Goal: Information Seeking & Learning: Learn about a topic

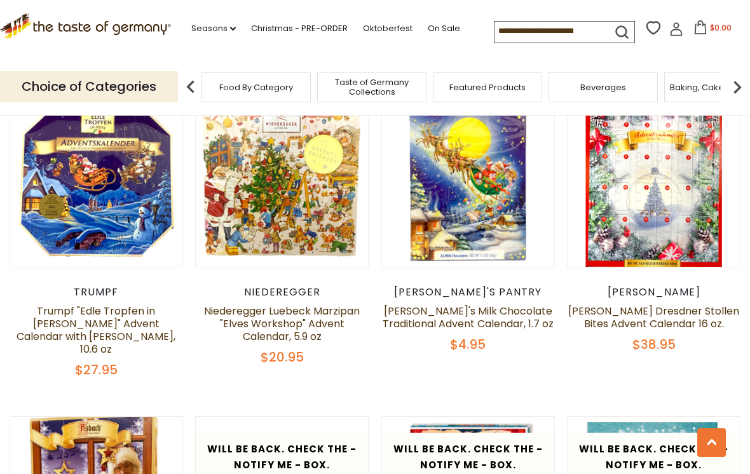
scroll to position [1408, 0]
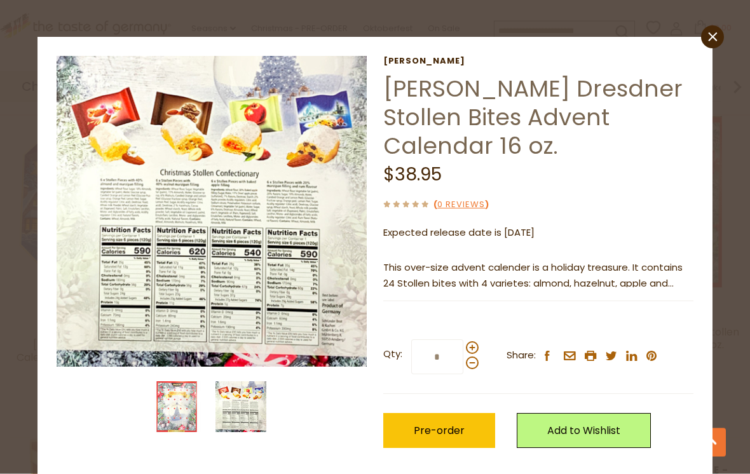
scroll to position [1387, 0]
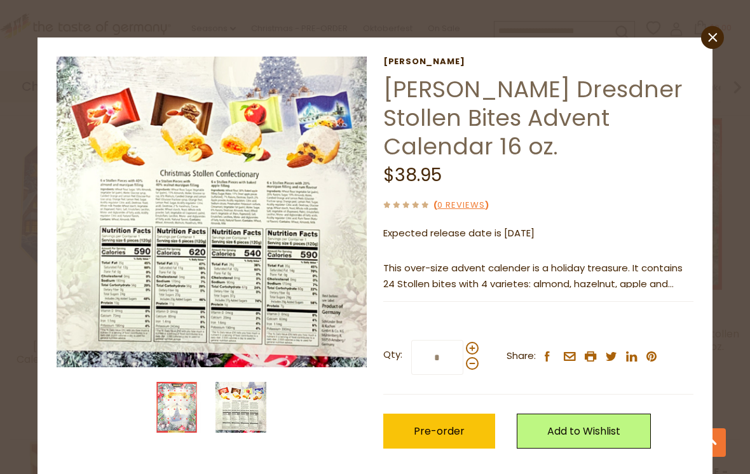
click at [279, 210] on img at bounding box center [212, 212] width 311 height 311
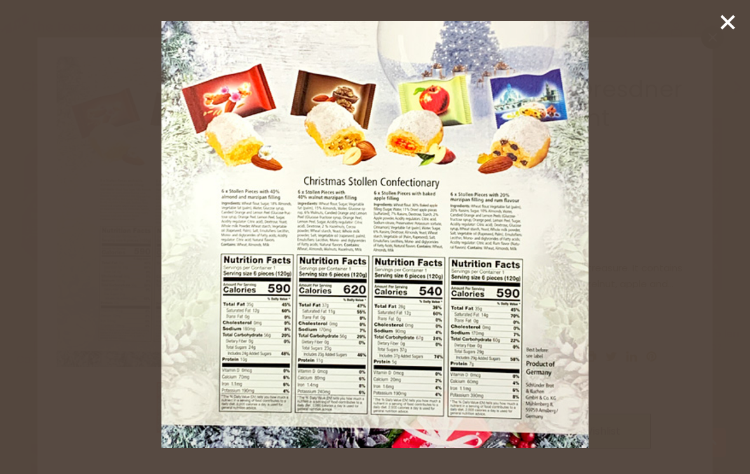
click at [723, 24] on icon at bounding box center [727, 22] width 19 height 19
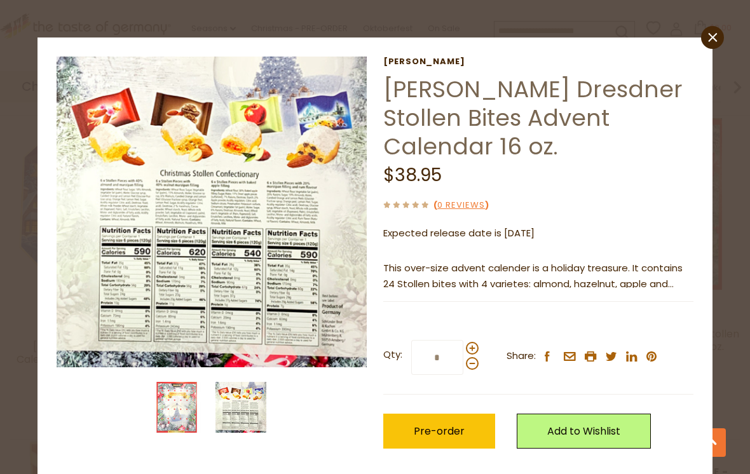
click at [714, 35] on icon "close" at bounding box center [713, 38] width 10 height 10
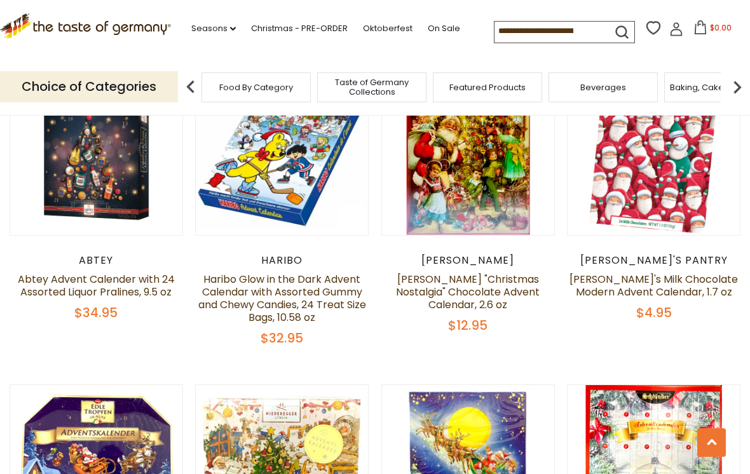
scroll to position [1109, 0]
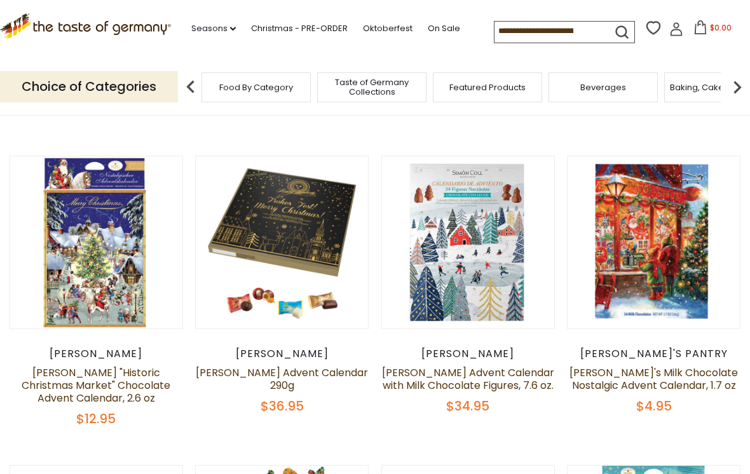
scroll to position [377, 0]
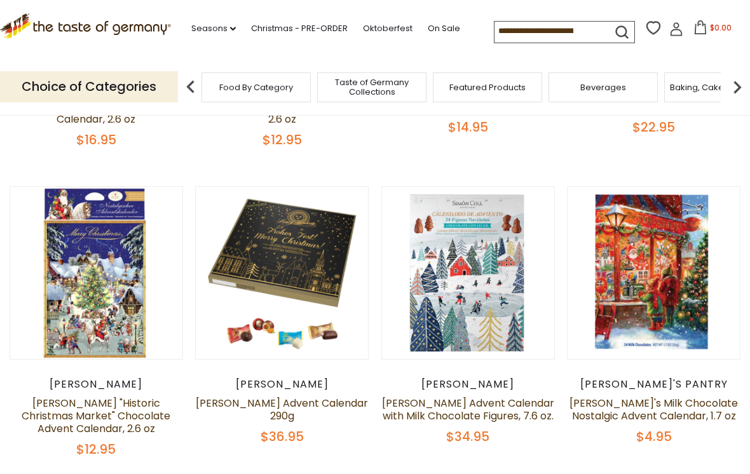
click at [312, 65] on button "Quick View" at bounding box center [282, 51] width 86 height 29
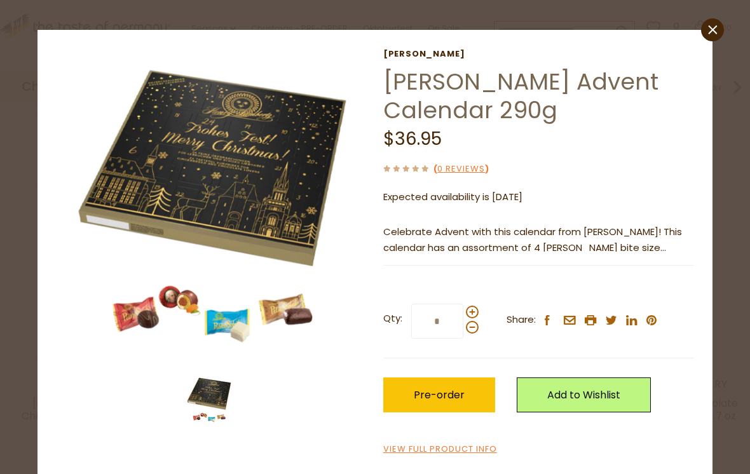
scroll to position [7, 0]
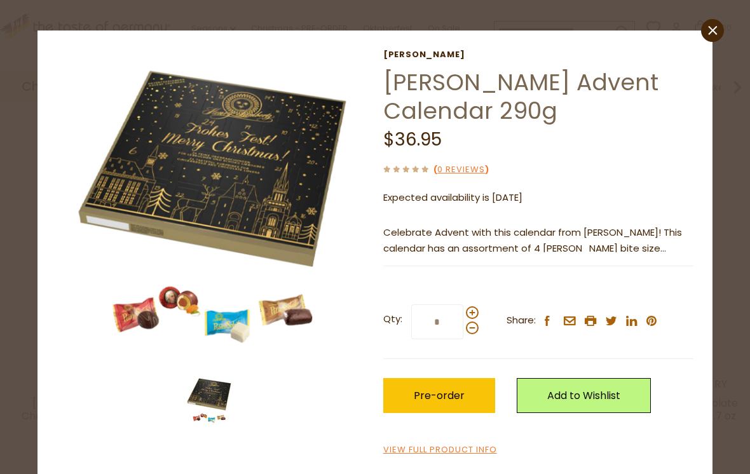
click at [215, 312] on img at bounding box center [212, 205] width 311 height 311
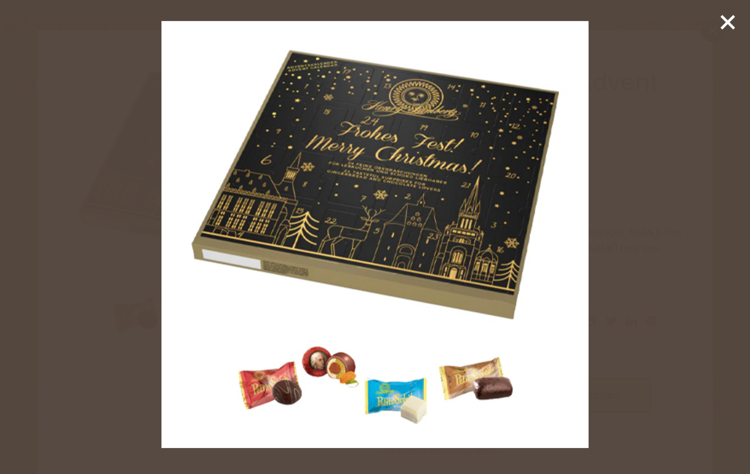
click at [726, 25] on line at bounding box center [727, 22] width 13 height 13
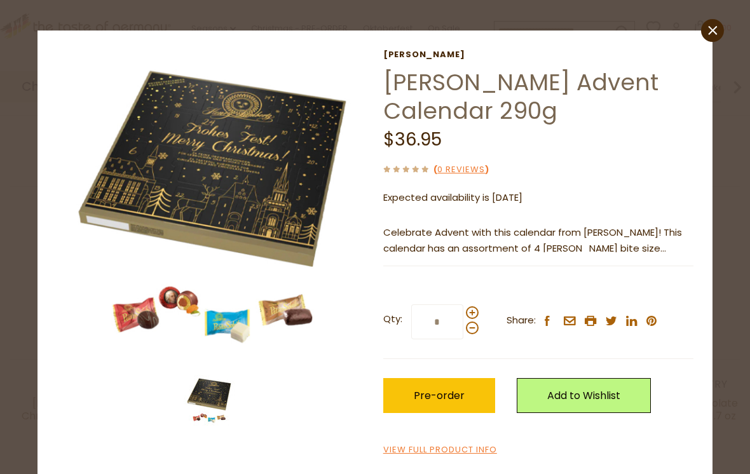
click at [712, 39] on link "close" at bounding box center [712, 30] width 23 height 23
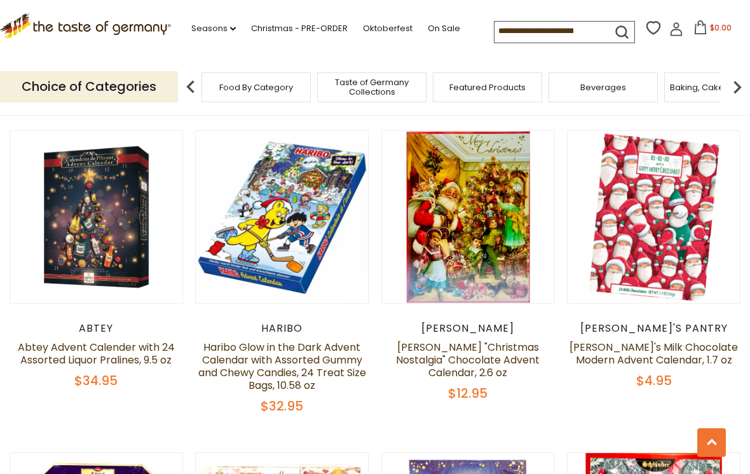
scroll to position [1053, 0]
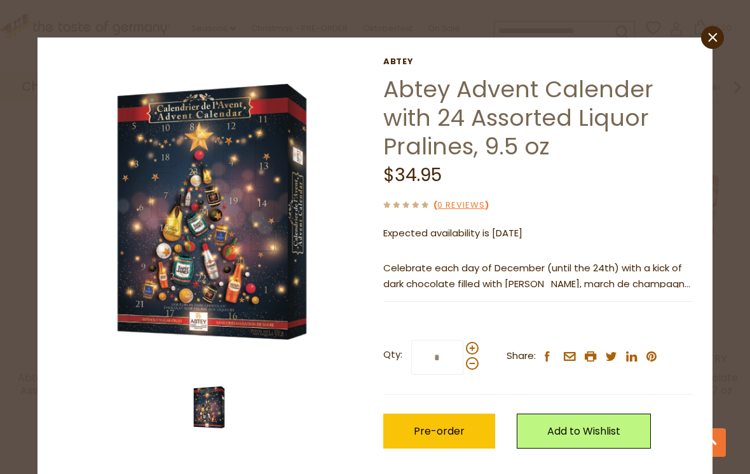
scroll to position [1020, 0]
click at [661, 281] on p "Celebrate each day of December (until the 24th) with a kick of dark chocolate f…" at bounding box center [538, 277] width 310 height 32
click at [650, 289] on div "Current stock: 0" at bounding box center [538, 292] width 310 height 8
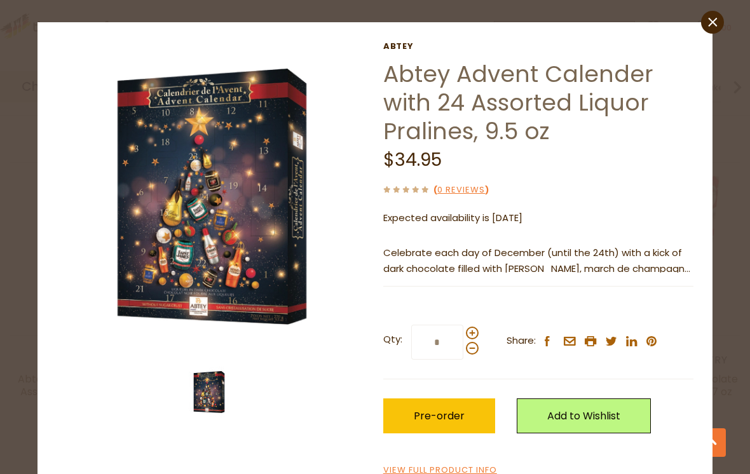
scroll to position [15, 0]
click at [483, 470] on link "View Full Product Info" at bounding box center [440, 470] width 114 height 13
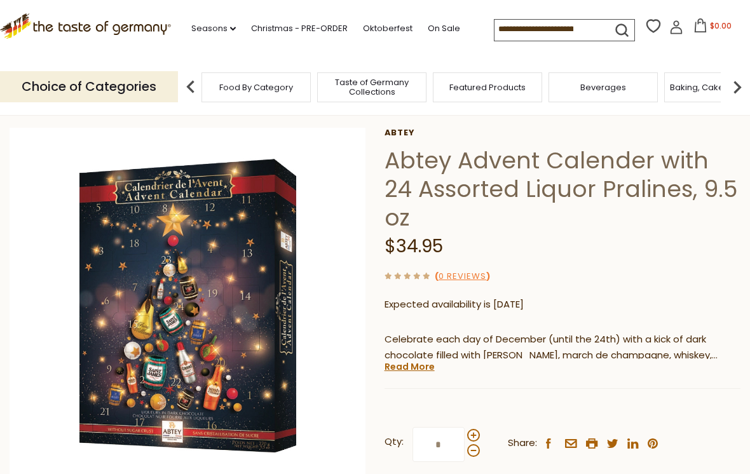
scroll to position [52, 0]
click at [231, 299] on img at bounding box center [188, 305] width 357 height 357
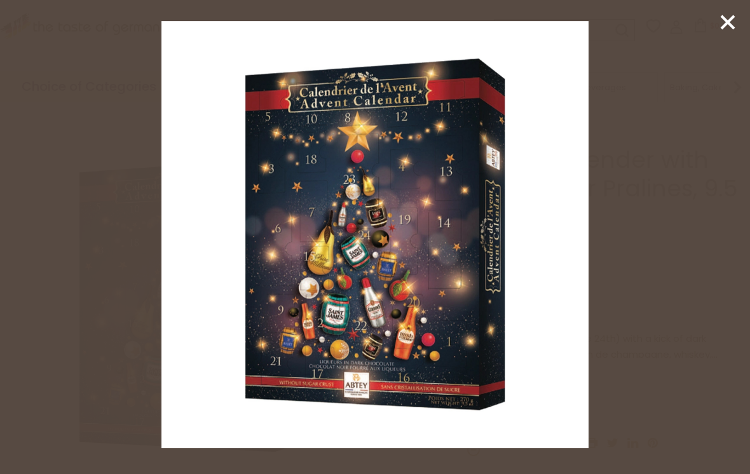
click at [207, 369] on img at bounding box center [374, 234] width 426 height 426
click at [725, 15] on icon at bounding box center [727, 22] width 19 height 19
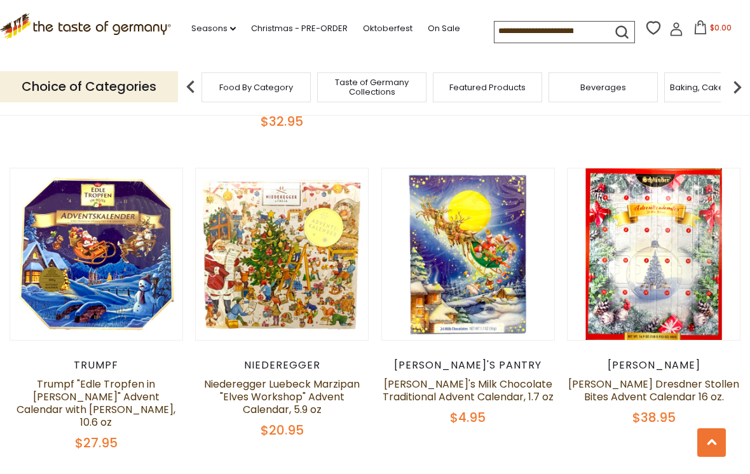
scroll to position [1337, 0]
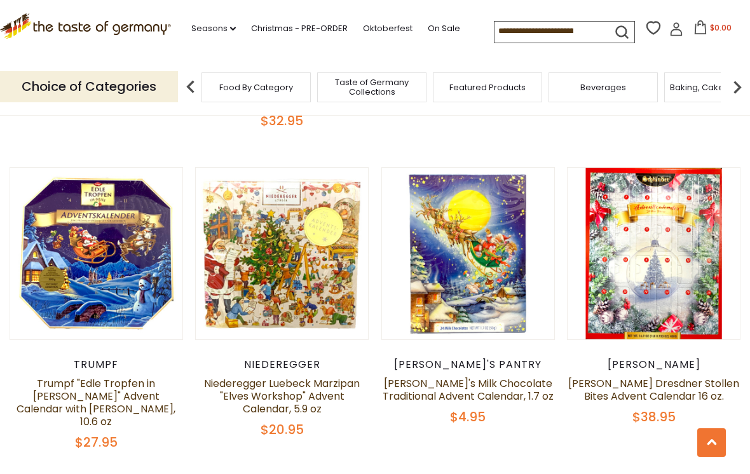
click at [121, 46] on button "Quick View" at bounding box center [96, 32] width 86 height 29
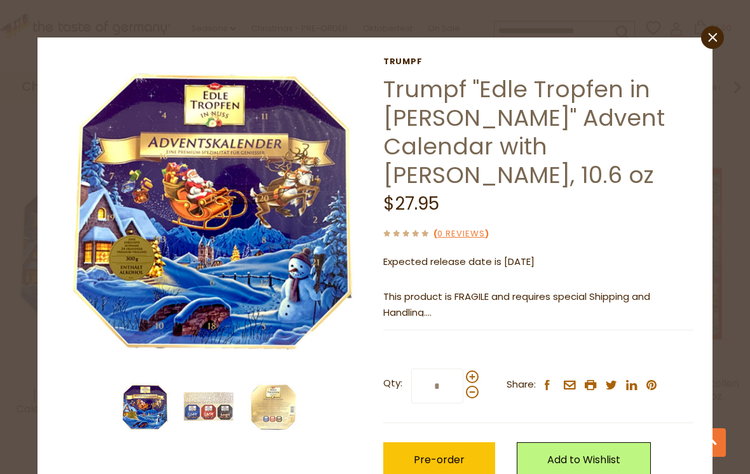
click at [214, 406] on img at bounding box center [209, 407] width 51 height 51
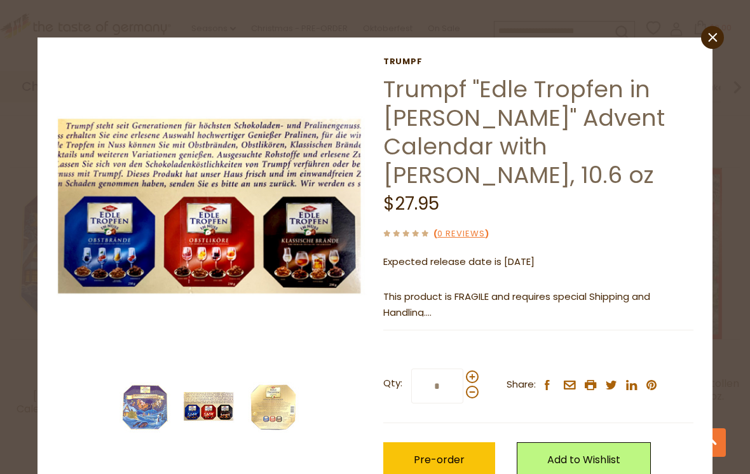
click at [270, 412] on img at bounding box center [273, 407] width 51 height 51
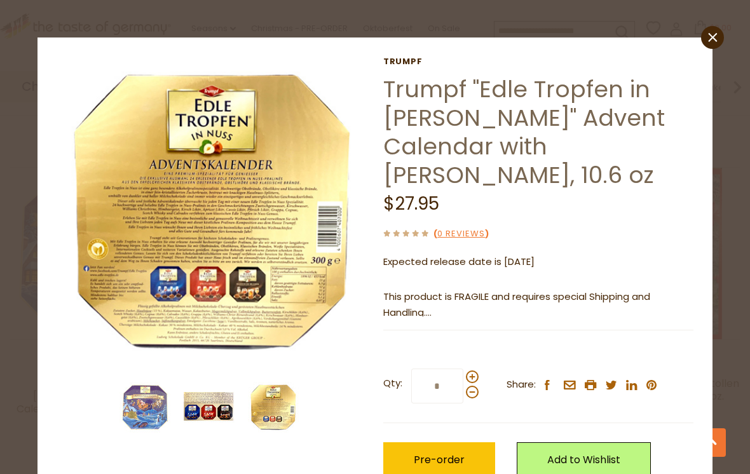
click at [217, 409] on img at bounding box center [209, 407] width 51 height 51
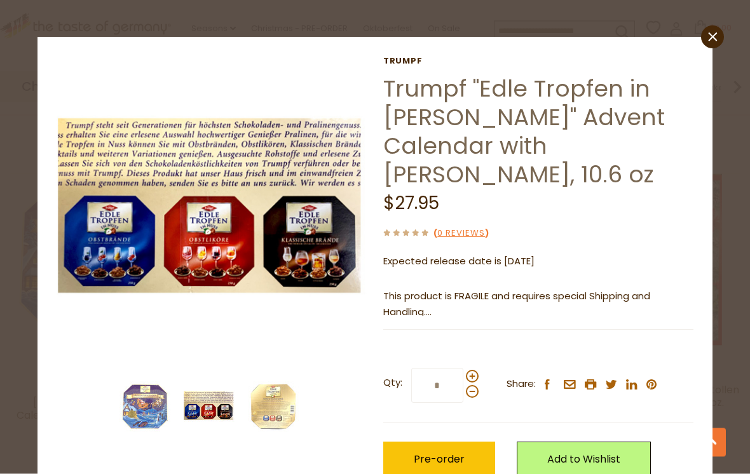
scroll to position [1330, 0]
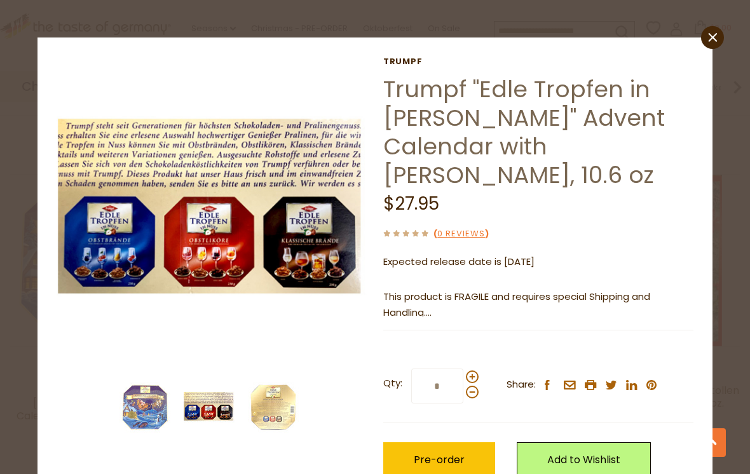
click at [298, 198] on img at bounding box center [212, 212] width 311 height 311
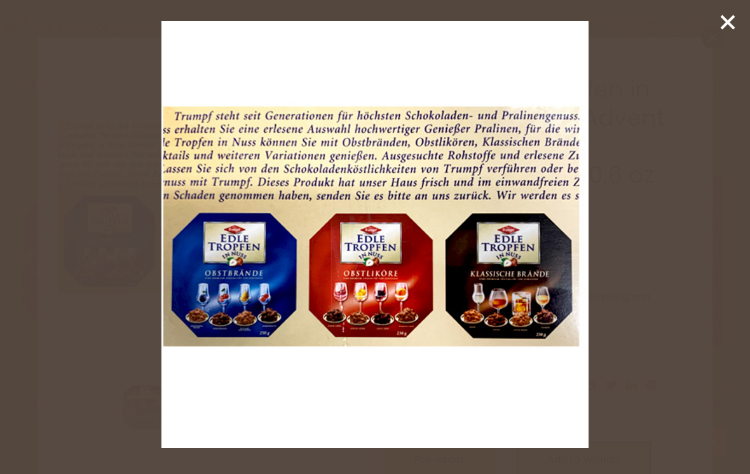
click at [722, 24] on icon at bounding box center [727, 22] width 19 height 19
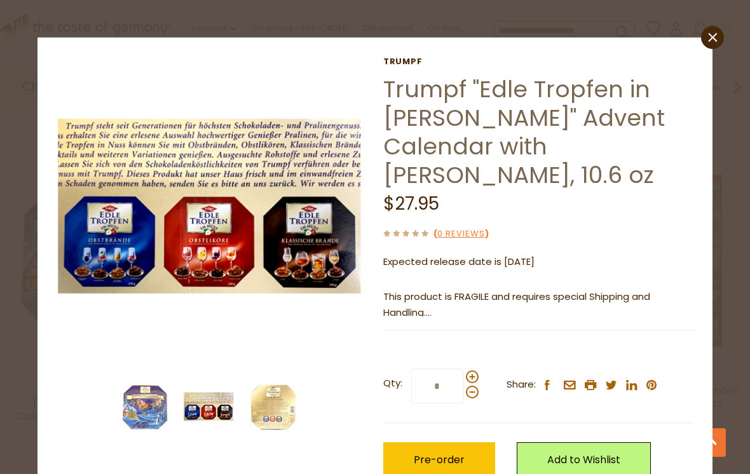
click at [694, 31] on div "close Trumpf Trumpf "Edle Tropfen in Nuss" Advent Calendar with Brandy Pralines…" at bounding box center [375, 237] width 750 height 474
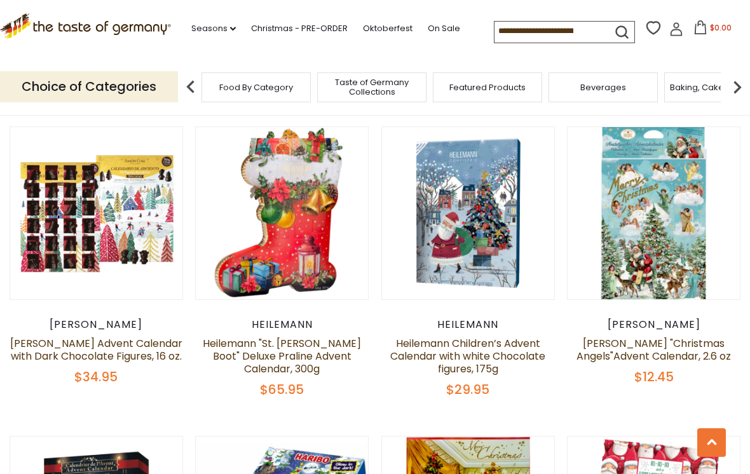
scroll to position [745, 0]
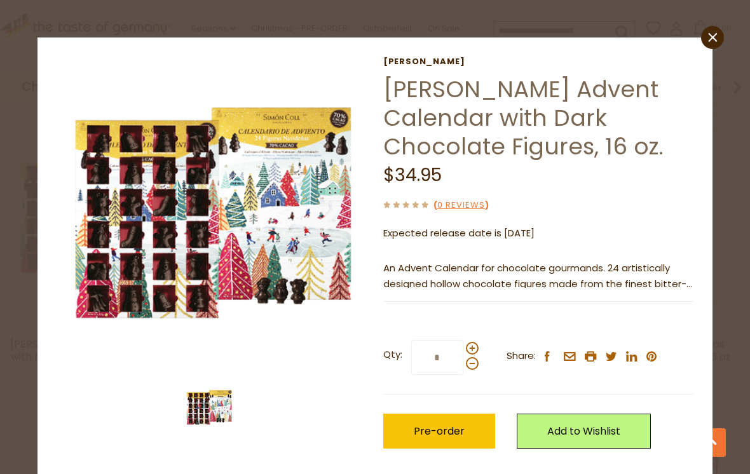
scroll to position [0, 0]
click at [153, 200] on img at bounding box center [212, 212] width 311 height 311
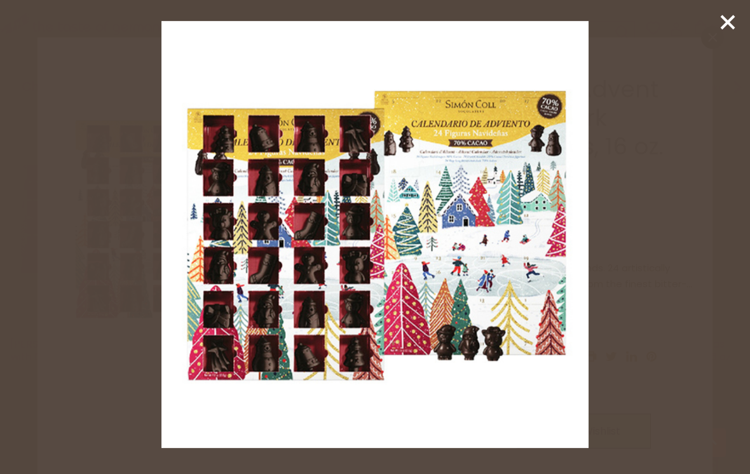
click at [723, 27] on line at bounding box center [727, 22] width 13 height 13
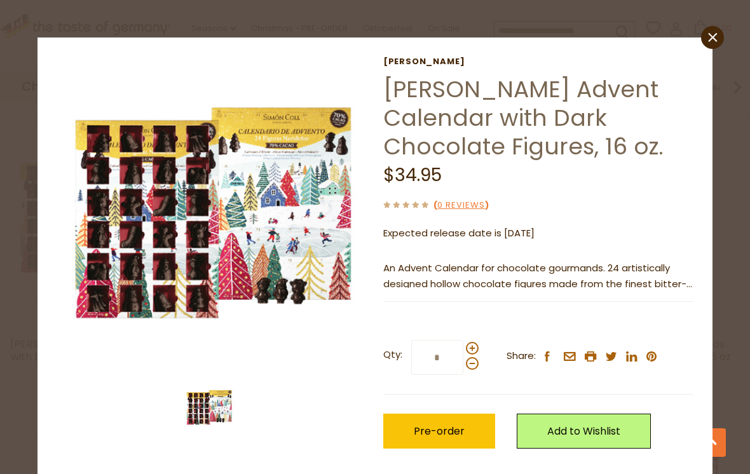
click at [711, 39] on icon at bounding box center [712, 37] width 9 height 9
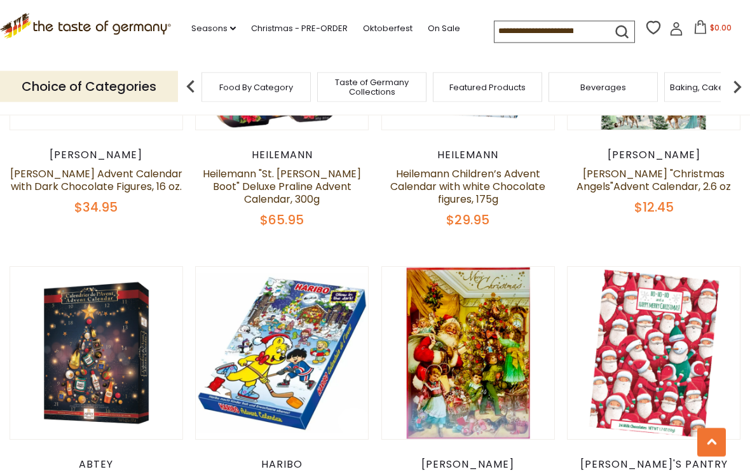
scroll to position [985, 0]
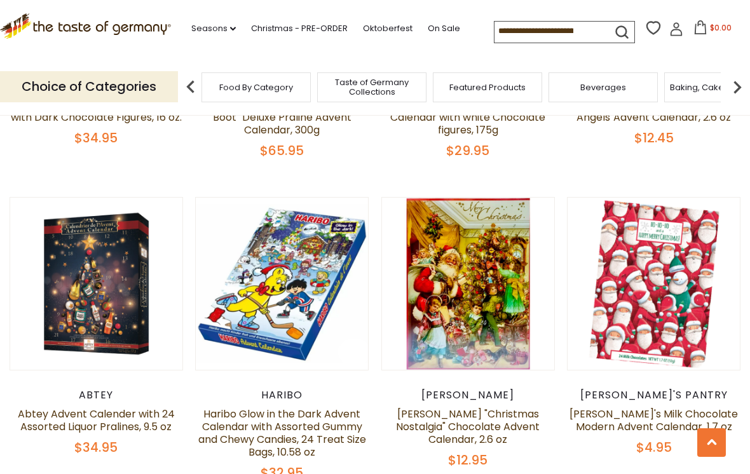
click at [137, 423] on link "Abtey Advent Calender with 24 Assorted Liquor Pralines, 9.5 oz" at bounding box center [96, 420] width 157 height 27
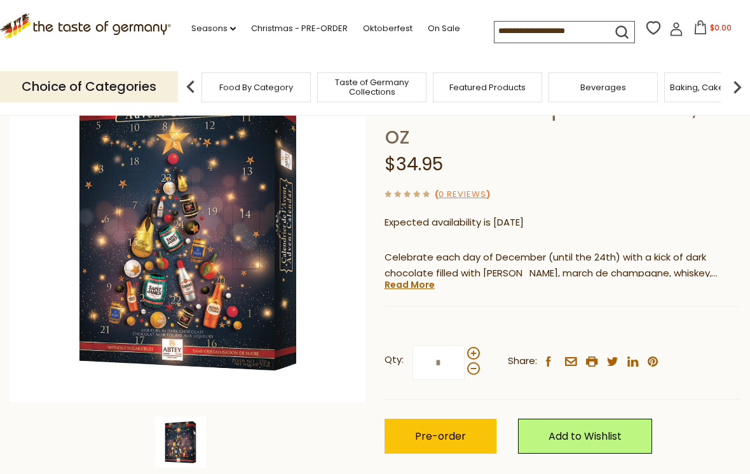
scroll to position [136, 0]
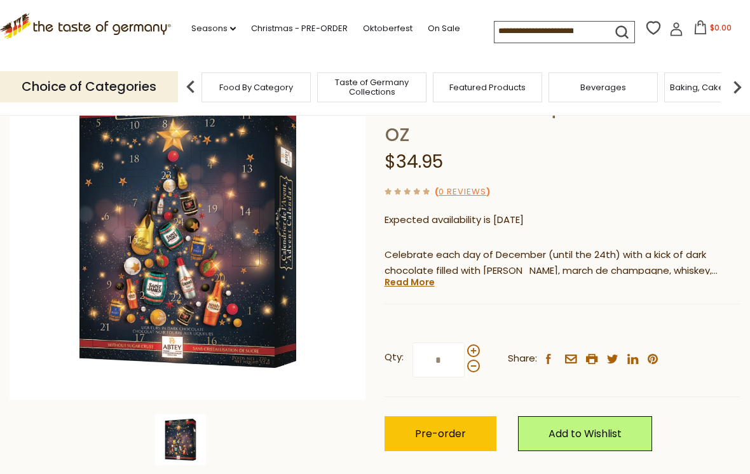
click at [415, 276] on link "Read More" at bounding box center [409, 282] width 50 height 13
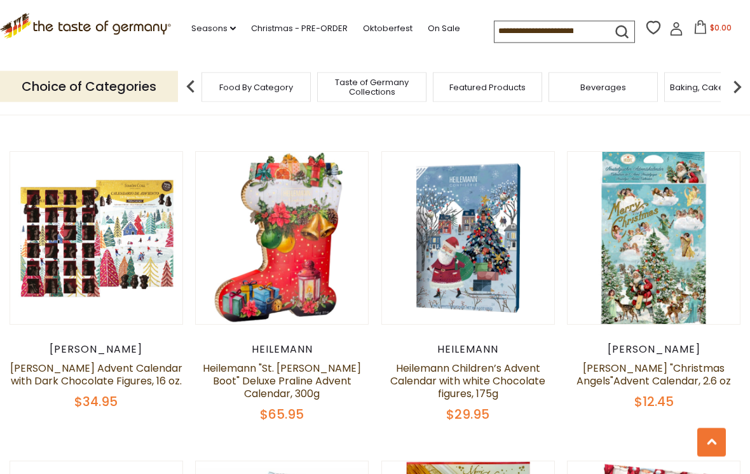
scroll to position [722, 0]
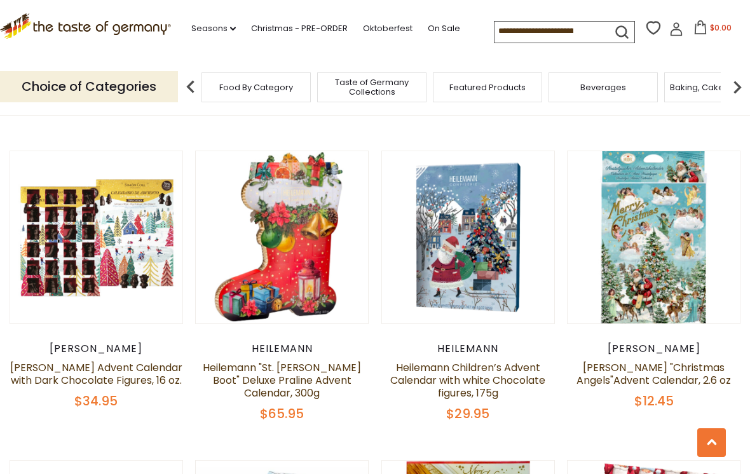
click at [144, 367] on link "[PERSON_NAME] Advent Calendar with Dark Chocolate Figures, 16 oz." at bounding box center [96, 373] width 172 height 27
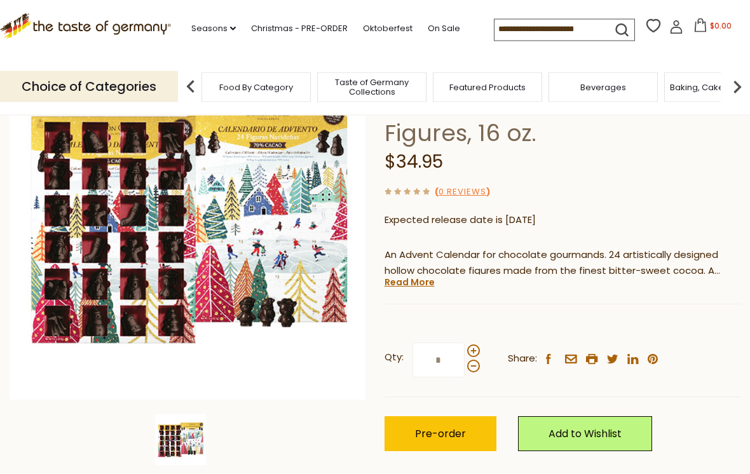
scroll to position [136, 0]
click at [414, 280] on link "Read More" at bounding box center [409, 282] width 50 height 13
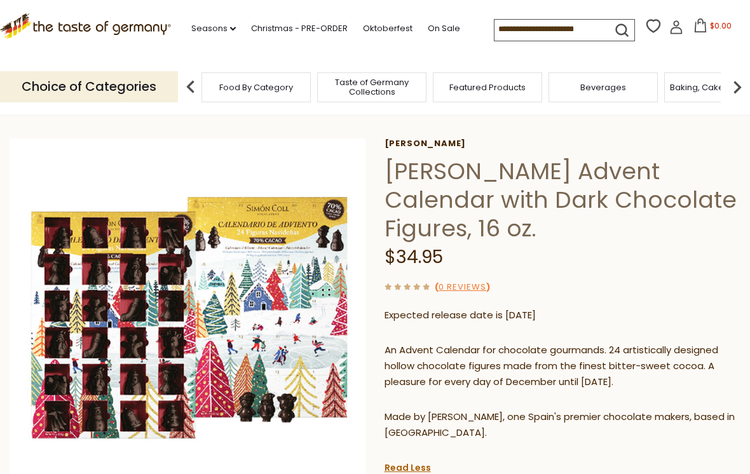
scroll to position [0, 0]
